Goal: Navigation & Orientation: Find specific page/section

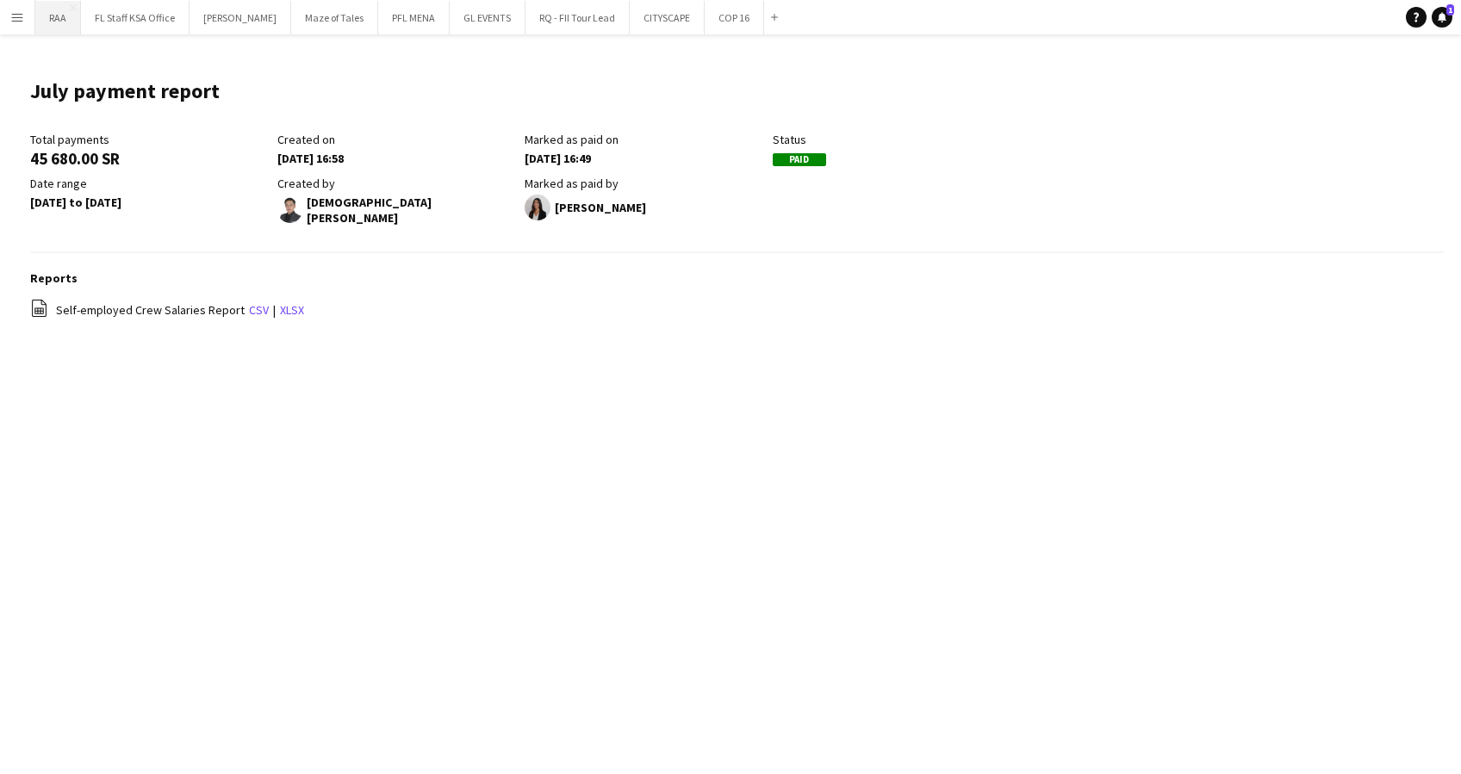
click at [59, 18] on button "RAA Close" at bounding box center [58, 18] width 46 height 34
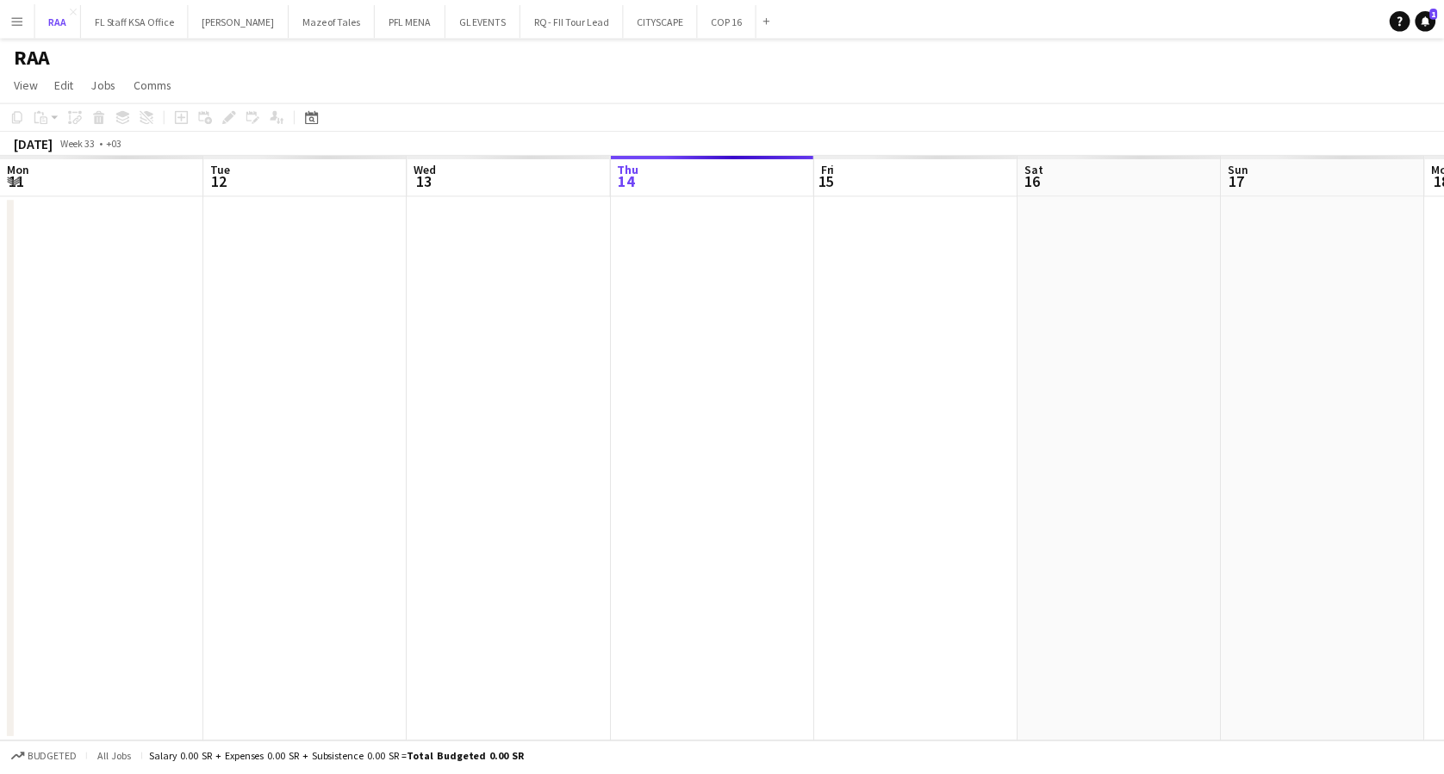
scroll to position [0, 412]
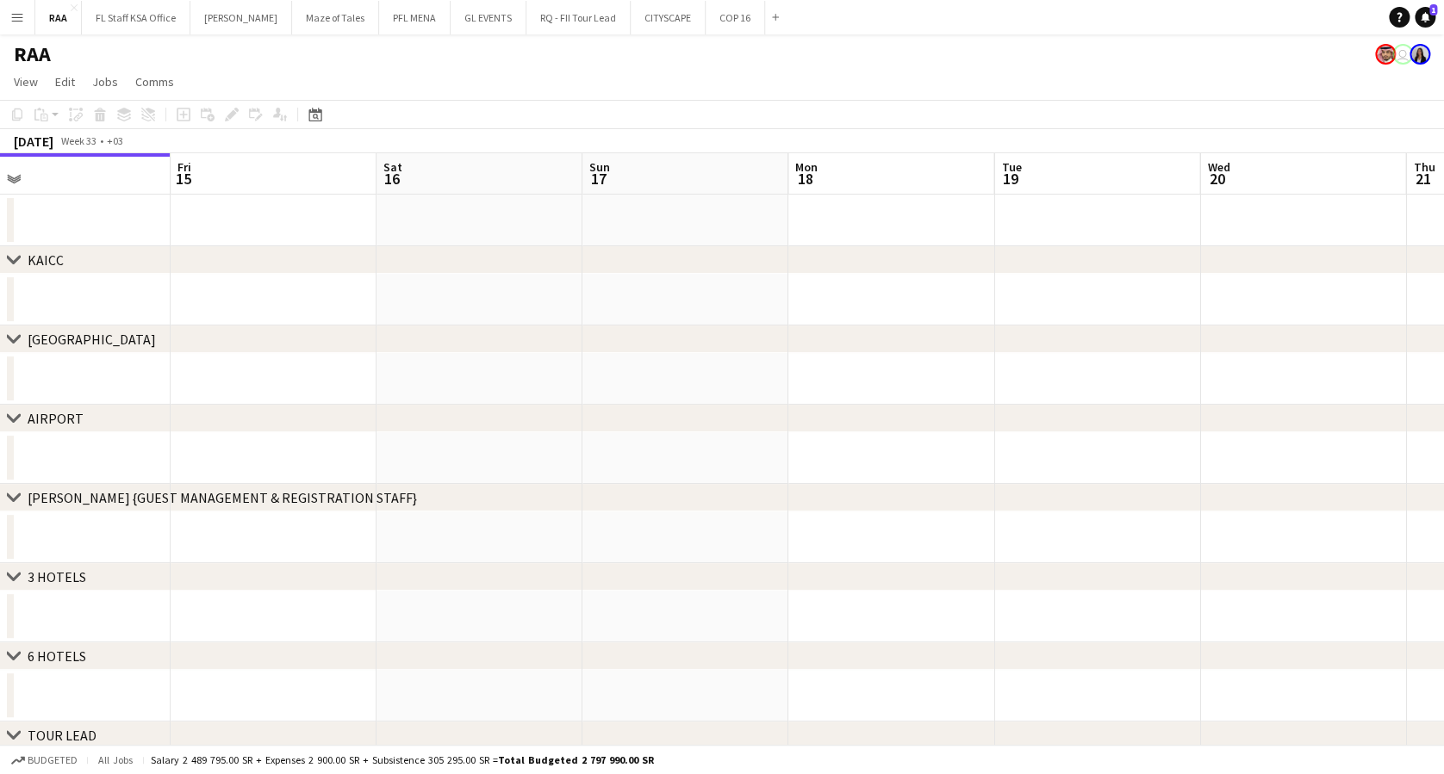
drag, startPoint x: 762, startPoint y: 308, endPoint x: 96, endPoint y: 312, distance: 665.1
click at [95, 310] on app-calendar-viewport "Mon 11 Tue 12 Wed 13 Thu 14 Fri 15 Sat 16 Sun 17 Mon 18 Tue 19 Wed 20 Thu 21 Fr…" at bounding box center [722, 596] width 1444 height 886
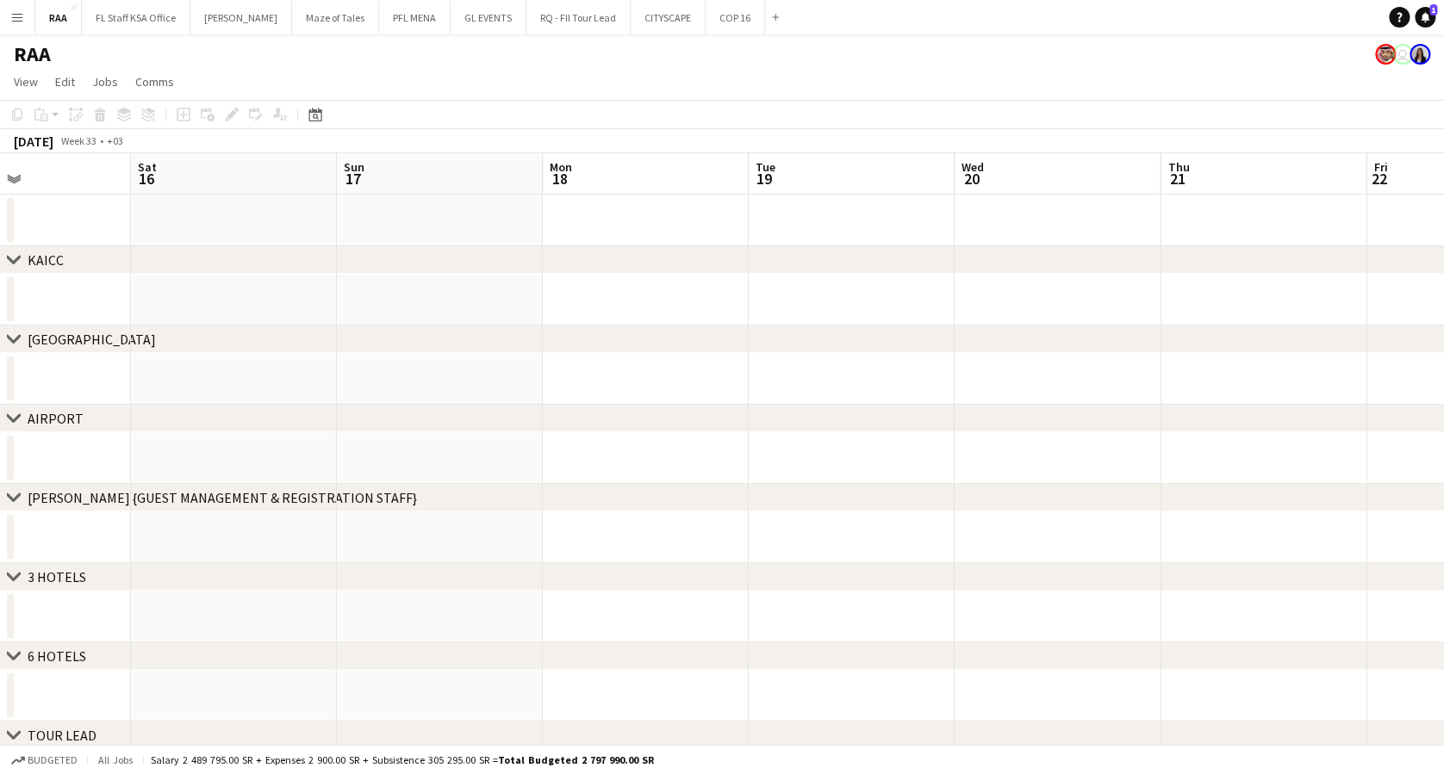
drag, startPoint x: 255, startPoint y: 282, endPoint x: 0, endPoint y: 267, distance: 255.4
click at [0, 268] on html "Menu Boards Boards Boards All jobs Status Workforce Workforce My Workforce Recr…" at bounding box center [722, 534] width 1444 height 1068
drag, startPoint x: 755, startPoint y: 287, endPoint x: 179, endPoint y: 312, distance: 576.0
click at [157, 302] on app-calendar-viewport "Fri 15 Sat 16 Sun 17 Mon 18 Tue 19 Wed 20 Thu 21 Fri 22 Sat 23 Sun 24 Mon 25 Tu…" at bounding box center [722, 596] width 1444 height 886
drag, startPoint x: 625, startPoint y: 277, endPoint x: 86, endPoint y: 276, distance: 538.4
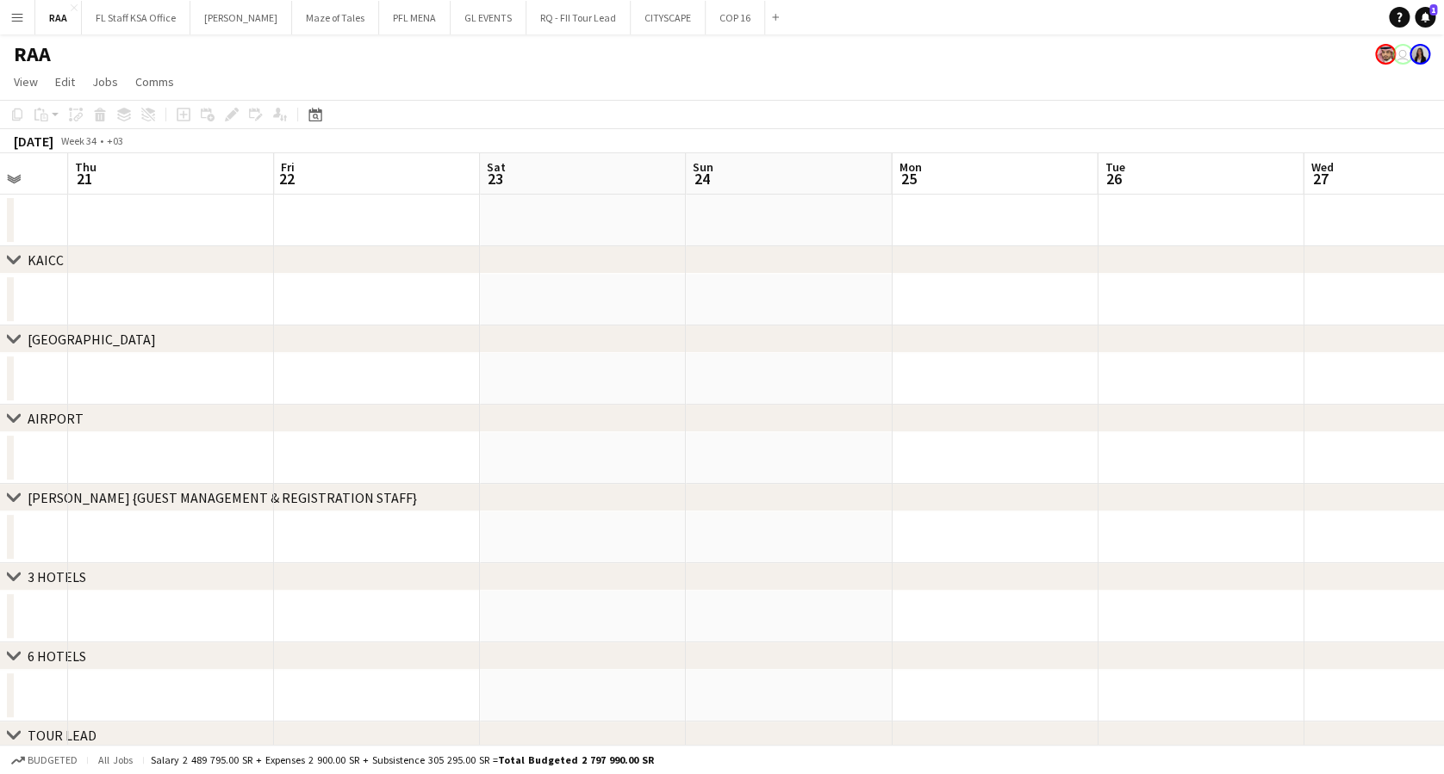
click at [81, 274] on app-calendar-viewport "Sun 17 Mon 18 Tue 19 Wed 20 Thu 21 Fri 22 Sat 23 Sun 24 Mon 25 Tue 26 Wed 27 Th…" at bounding box center [722, 596] width 1444 height 886
drag, startPoint x: 638, startPoint y: 298, endPoint x: 102, endPoint y: 286, distance: 536.9
click at [102, 286] on app-calendar-viewport "Tue 19 Wed 20 Thu 21 Fri 22 Sat 23 Sun 24 Mon 25 Tue 26 Wed 27 Thu 28 Fri 29 Sa…" at bounding box center [722, 596] width 1444 height 886
drag, startPoint x: 628, startPoint y: 313, endPoint x: 0, endPoint y: 252, distance: 630.9
click at [0, 251] on html "Menu Boards Boards Boards All jobs Status Workforce Workforce My Workforce Recr…" at bounding box center [722, 534] width 1444 height 1068
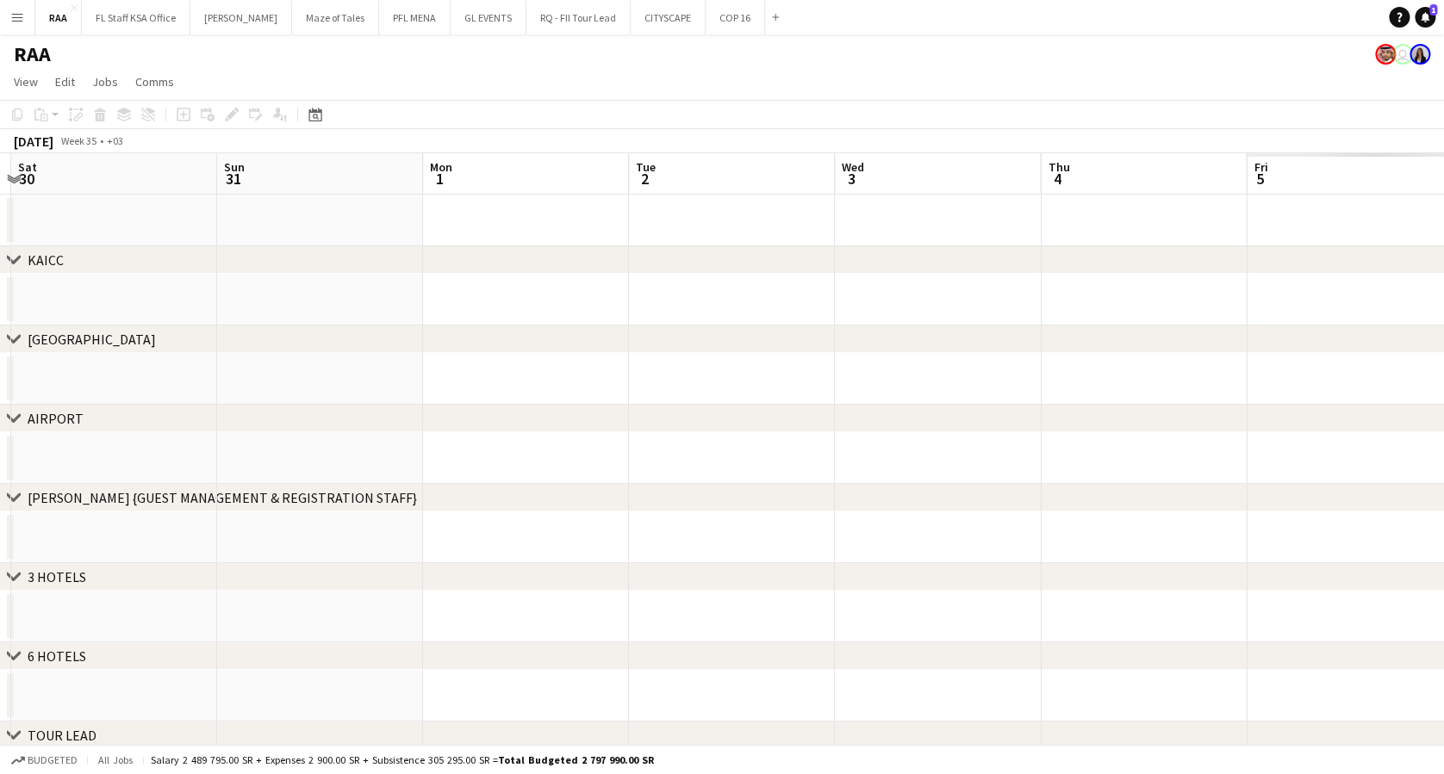
drag, startPoint x: 82, startPoint y: 298, endPoint x: 117, endPoint y: 308, distance: 36.8
click at [0, 298] on html "Menu Boards Boards Boards All jobs Status Workforce Workforce My Workforce Recr…" at bounding box center [722, 534] width 1444 height 1068
drag, startPoint x: 427, startPoint y: 284, endPoint x: 0, endPoint y: 284, distance: 427.3
click at [0, 283] on html "Menu Boards Boards Boards All jobs Status Workforce Workforce My Workforce Recr…" at bounding box center [722, 534] width 1444 height 1068
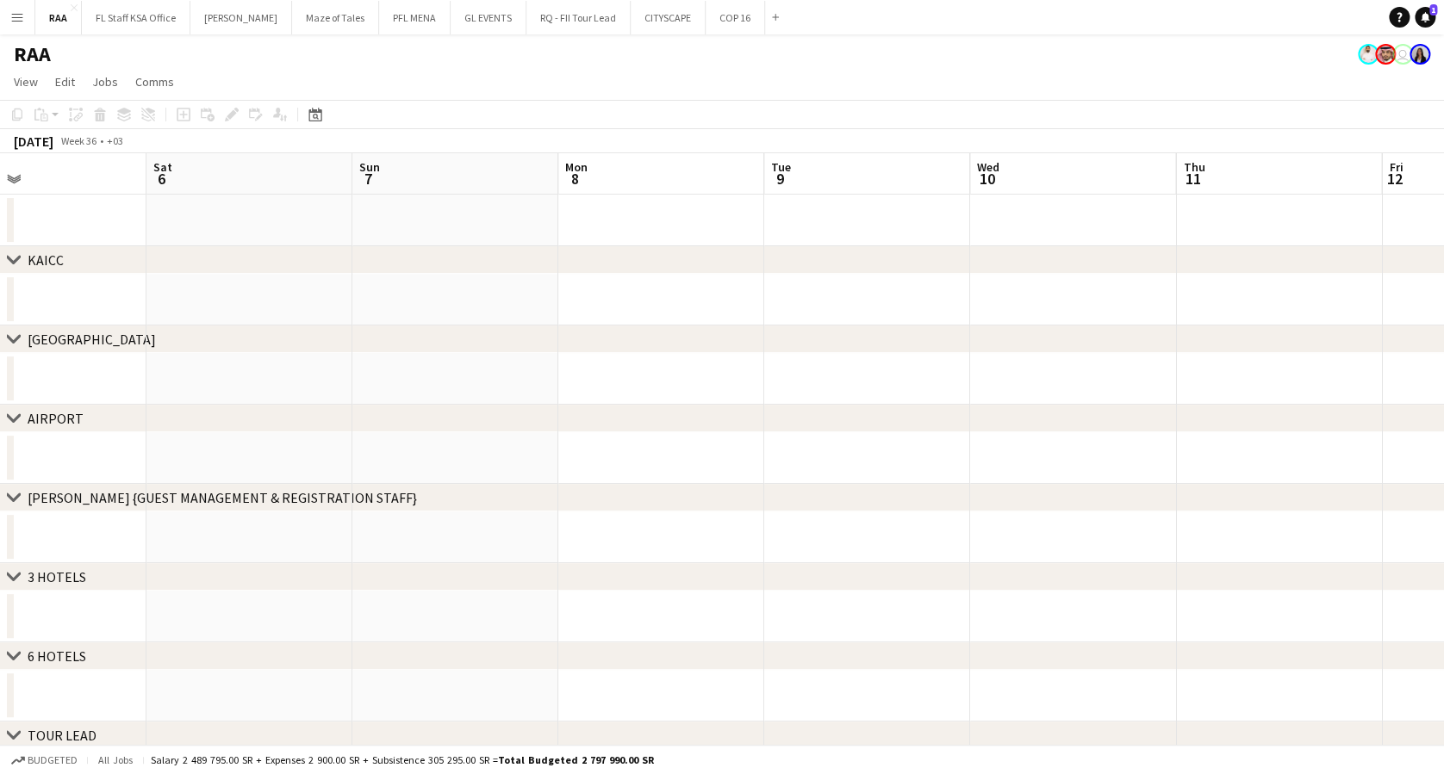
drag, startPoint x: 731, startPoint y: 295, endPoint x: 67, endPoint y: 280, distance: 664.4
click at [0, 277] on html "Menu Boards Boards Boards All jobs Status Workforce Workforce My Workforce Recr…" at bounding box center [722, 534] width 1444 height 1068
drag, startPoint x: 340, startPoint y: 283, endPoint x: 133, endPoint y: 274, distance: 207.8
click at [133, 274] on app-calendar-viewport "Fri 5 Sat 6 Sun 7 Mon 8 Tue 9 Wed 10 Thu 11 Fri 12 Sat 13 Sun 14 Mon 15 Tue 16 …" at bounding box center [722, 596] width 1444 height 886
drag, startPoint x: 220, startPoint y: 250, endPoint x: 93, endPoint y: 261, distance: 127.1
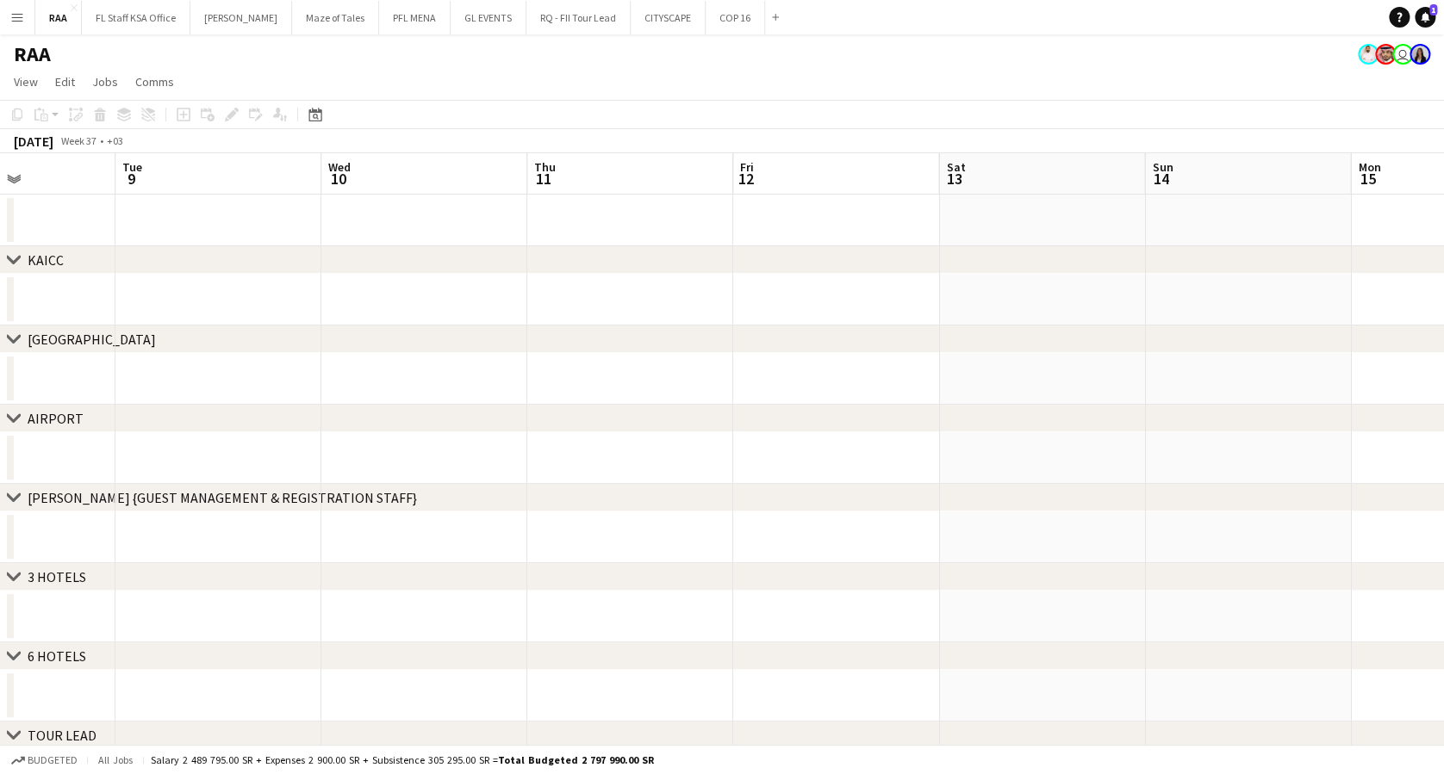
click at [75, 252] on div "chevron-right [GEOGRAPHIC_DATA] chevron-right [GEOGRAPHIC_DATA] chevron-right A…" at bounding box center [722, 596] width 1444 height 886
drag, startPoint x: 97, startPoint y: 292, endPoint x: 53, endPoint y: 306, distance: 46.9
click at [10, 294] on div "chevron-right [GEOGRAPHIC_DATA] chevron-right [GEOGRAPHIC_DATA] chevron-right A…" at bounding box center [722, 596] width 1444 height 886
drag, startPoint x: 490, startPoint y: 289, endPoint x: -5, endPoint y: 279, distance: 495.5
click at [0, 279] on html "Menu Boards Boards Boards All jobs Status Workforce Workforce My Workforce Recr…" at bounding box center [722, 534] width 1444 height 1068
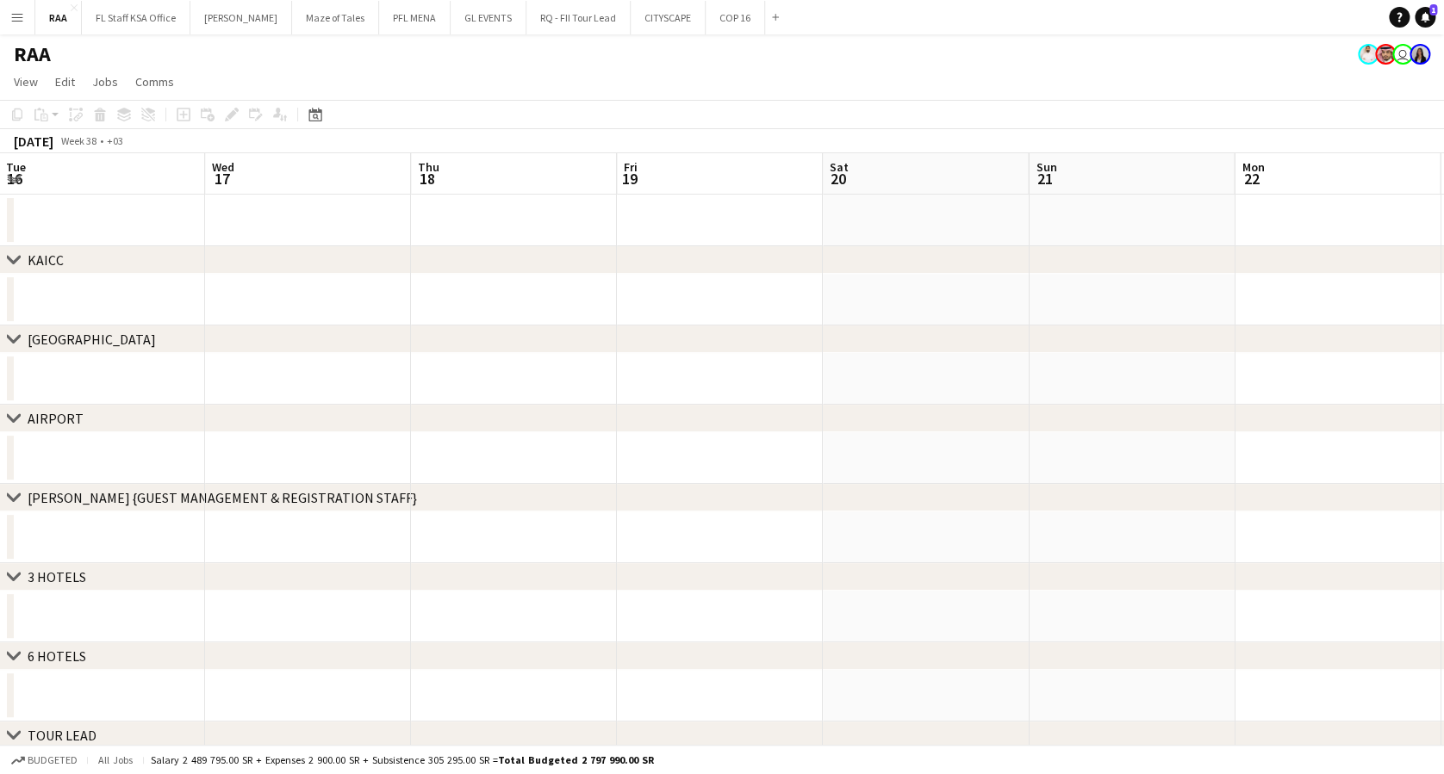
drag, startPoint x: 361, startPoint y: 289, endPoint x: 192, endPoint y: 289, distance: 168.9
click at [192, 289] on app-calendar-viewport "Sat 13 Sun 14 Mon 15 Tue 16 Wed 17 Thu 18 Fri 19 Sat 20 Sun 21 Mon 22 Tue 23 We…" at bounding box center [722, 596] width 1444 height 886
drag, startPoint x: 305, startPoint y: 298, endPoint x: 180, endPoint y: 310, distance: 125.5
click at [90, 293] on app-calendar-viewport "Sat 13 Sun 14 Mon 15 Tue 16 Wed 17 Thu 18 Fri 19 Sat 20 Sun 21 Mon 22 Tue 23 We…" at bounding box center [722, 596] width 1444 height 886
drag, startPoint x: 647, startPoint y: 302, endPoint x: 283, endPoint y: 290, distance: 363.7
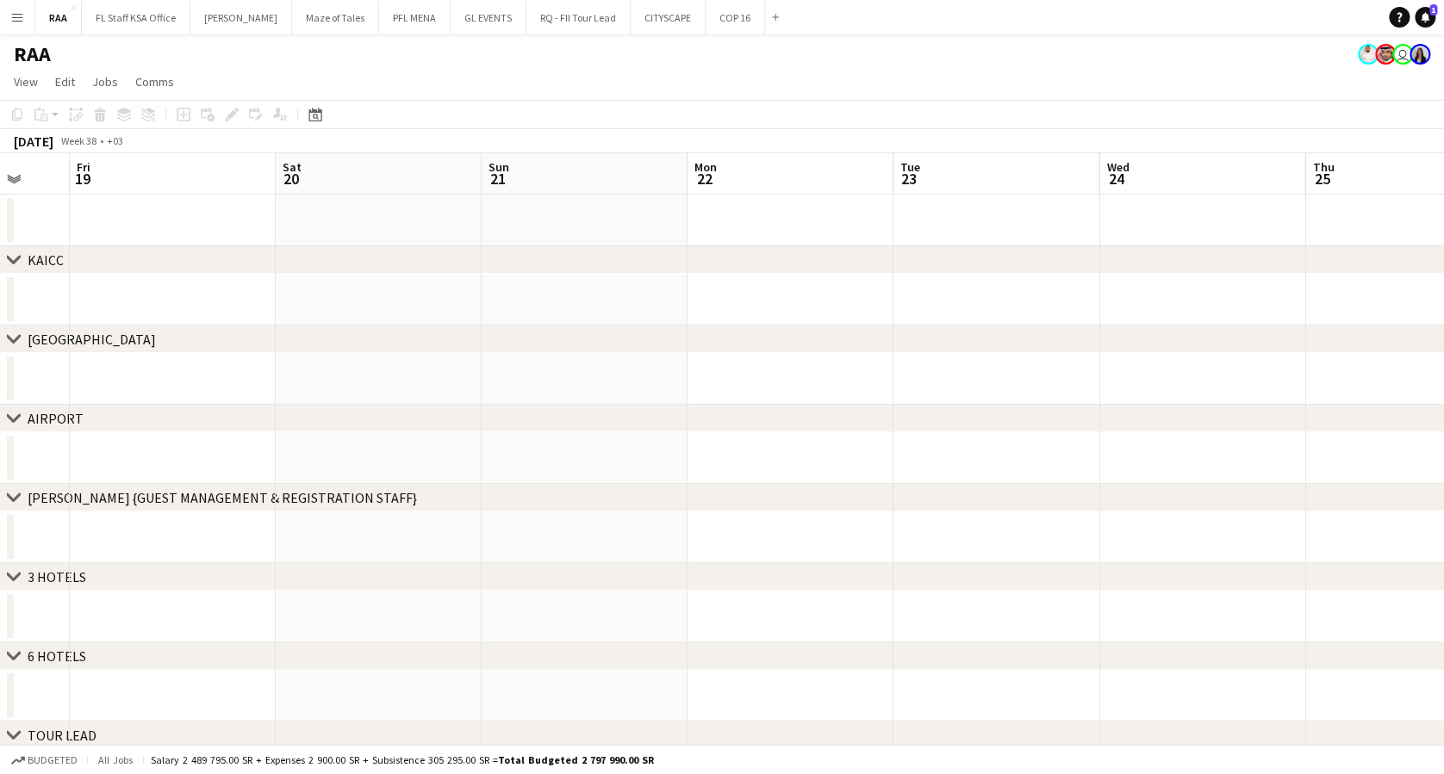
click at [281, 289] on app-calendar-viewport "Tue 16 Wed 17 Thu 18 Fri 19 Sat 20 Sun 21 Mon 22 Tue 23 Wed 24 Thu 25 Fri 26 Sa…" at bounding box center [722, 596] width 1444 height 886
drag, startPoint x: 709, startPoint y: 315, endPoint x: 308, endPoint y: 302, distance: 401.7
click at [308, 302] on app-calendar-viewport "Thu 18 Fri 19 Sat 20 Sun 21 Mon 22 Tue 23 Wed 24 Thu 25 Fri 26 Sat 27 Sun 28 Mo…" at bounding box center [722, 596] width 1444 height 886
drag, startPoint x: 718, startPoint y: 295, endPoint x: 407, endPoint y: 275, distance: 312.5
click at [407, 275] on app-calendar-viewport "Sat 20 Sun 21 Mon 22 Tue 23 Wed 24 Thu 25 Fri 26 Sat 27 Sun 28 Mon 29 Tue 30 We…" at bounding box center [722, 596] width 1444 height 886
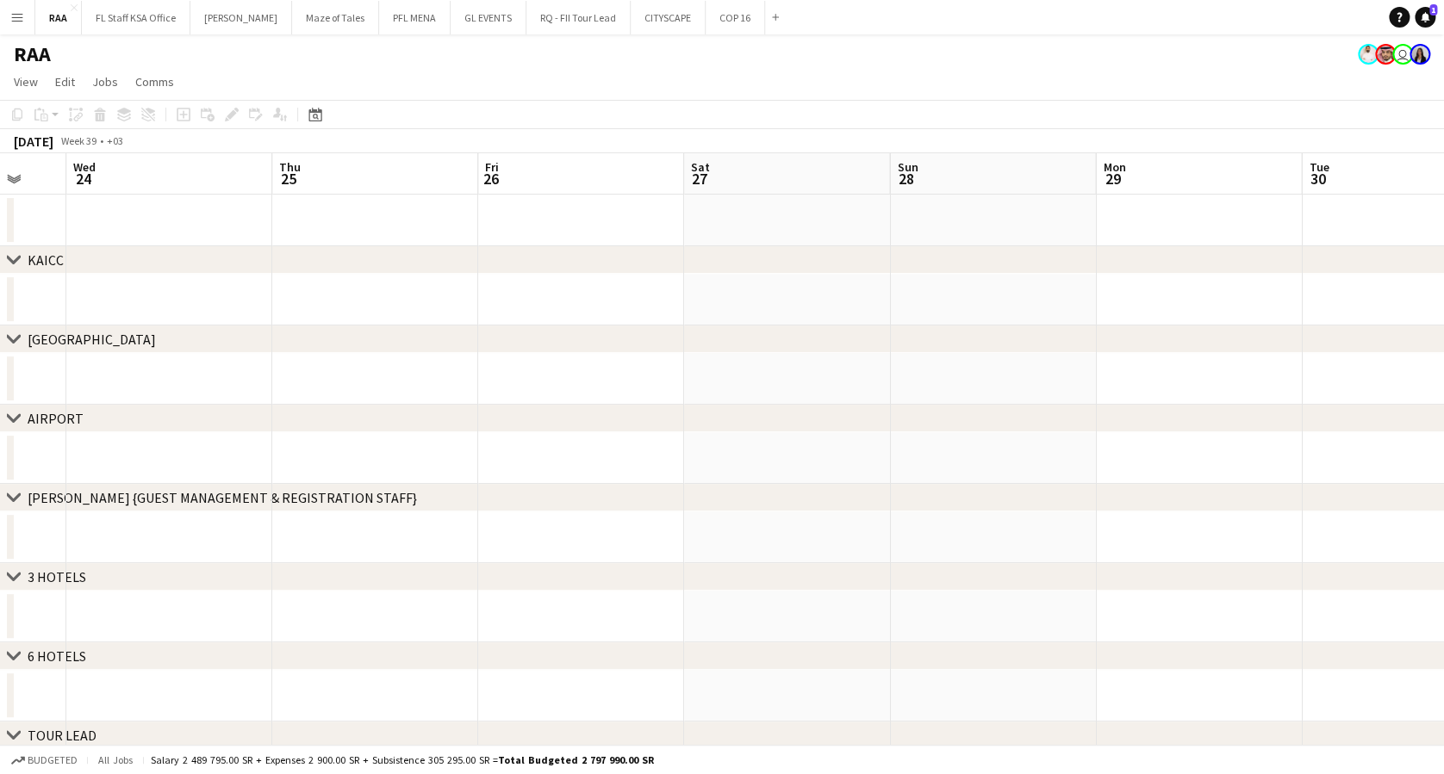
drag, startPoint x: 644, startPoint y: 280, endPoint x: 400, endPoint y: 288, distance: 244.8
click at [365, 278] on app-calendar-viewport "Sat 20 Sun 21 Mon 22 Tue 23 Wed 24 Thu 25 Fri 26 Sat 27 Sun 28 Mon 29 Tue 30 We…" at bounding box center [722, 596] width 1444 height 886
drag, startPoint x: 537, startPoint y: 299, endPoint x: 360, endPoint y: 302, distance: 176.6
click at [356, 299] on app-calendar-viewport "Wed 24 Thu 25 Fri 26 Sat 27 Sun 28 Mon 29 Tue 30 Wed 1 Thu 2 Fri 3 Sat 4 Sun 5 …" at bounding box center [722, 596] width 1444 height 886
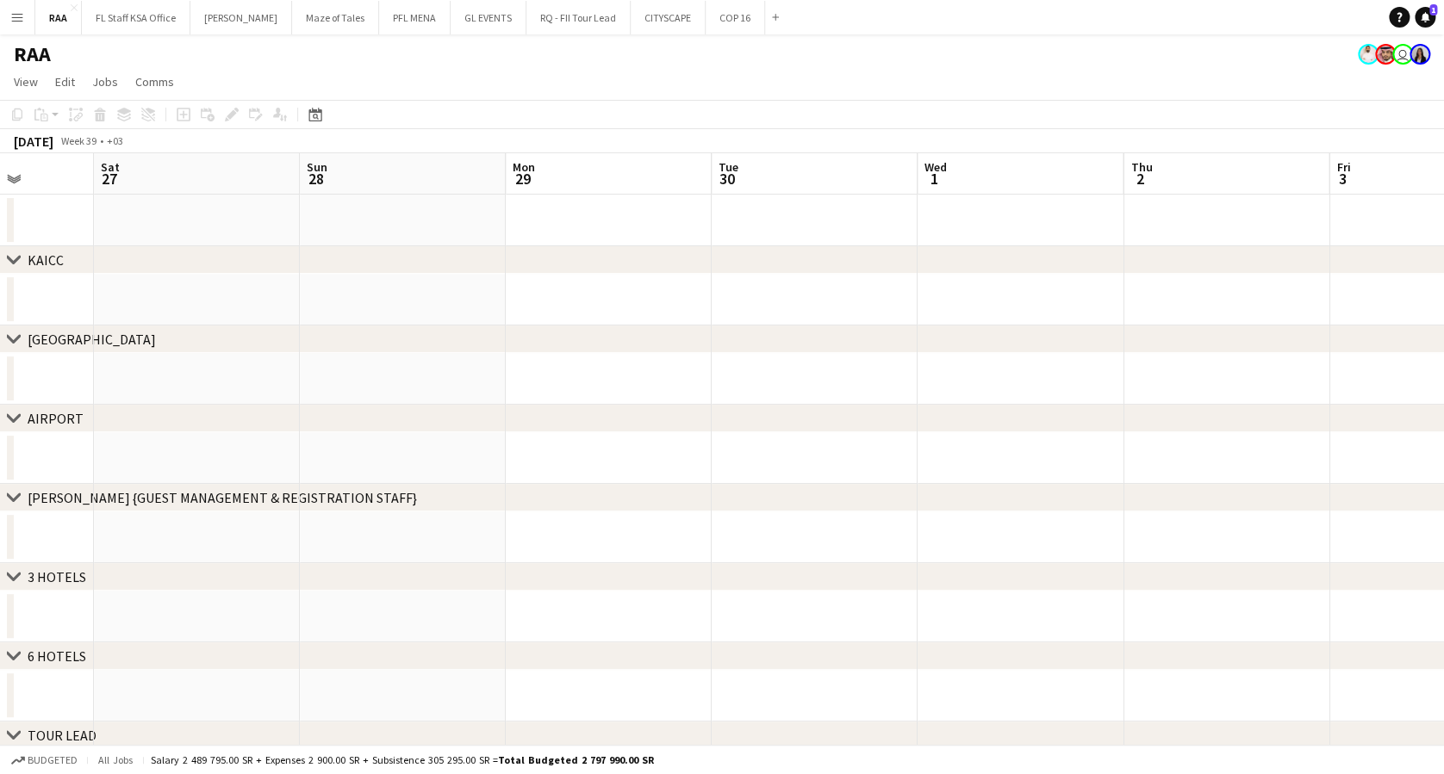
drag, startPoint x: 698, startPoint y: 313, endPoint x: 500, endPoint y: 287, distance: 199.8
click at [500, 287] on app-calendar-viewport "Wed 24 Thu 25 Fri 26 Sat 27 Sun 28 Mon 29 Tue 30 Wed 1 Thu 2 Fri 3 Sat 4 Sun 5 …" at bounding box center [722, 596] width 1444 height 886
